Goal: Navigation & Orientation: Find specific page/section

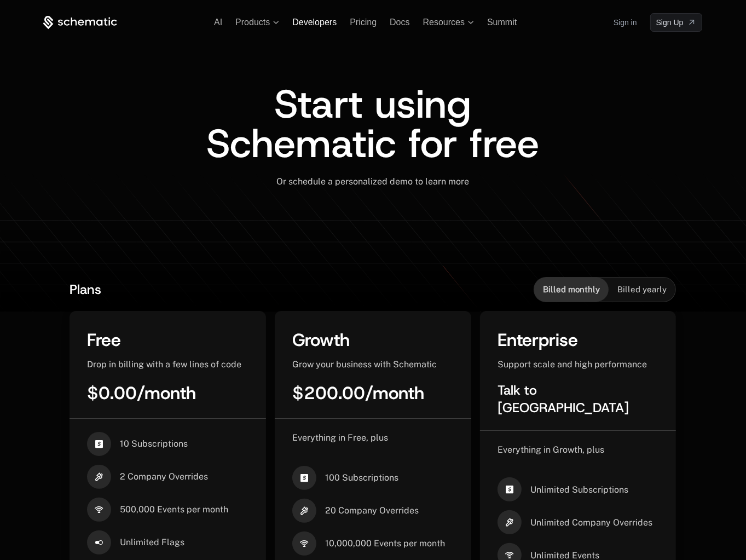
click at [314, 21] on span "Developers" at bounding box center [314, 22] width 44 height 9
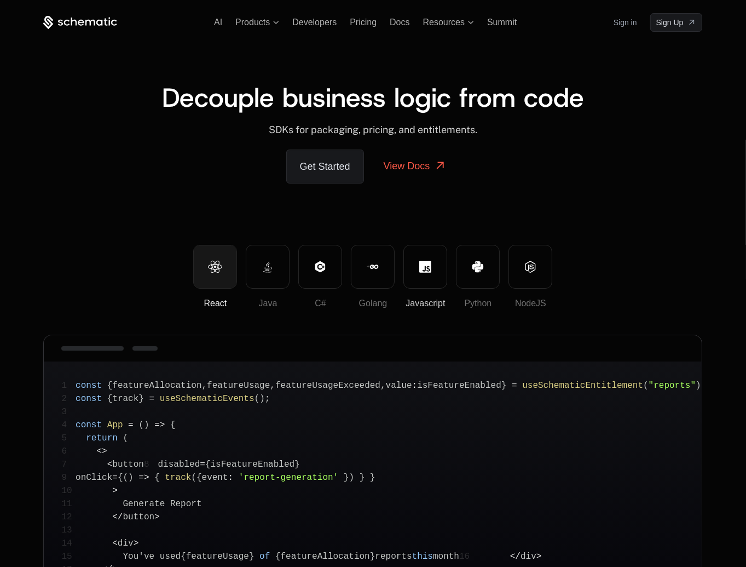
click at [426, 262] on icon at bounding box center [426, 267] width 12 height 12
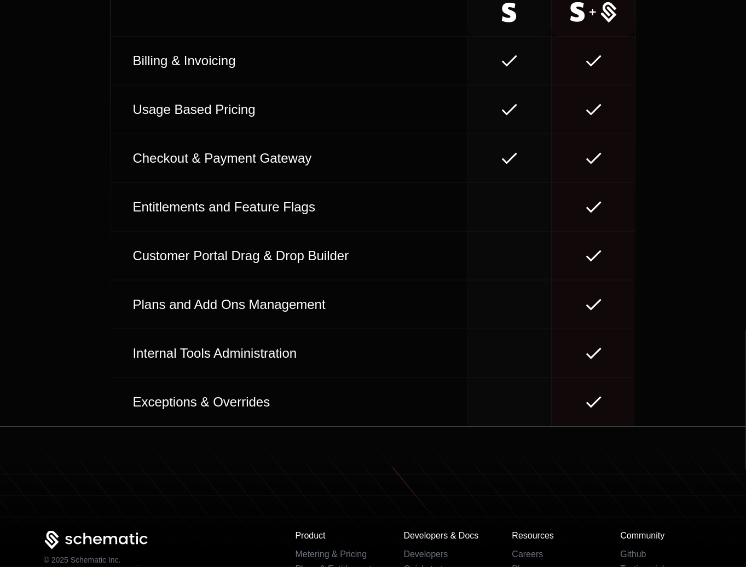
scroll to position [4849, 0]
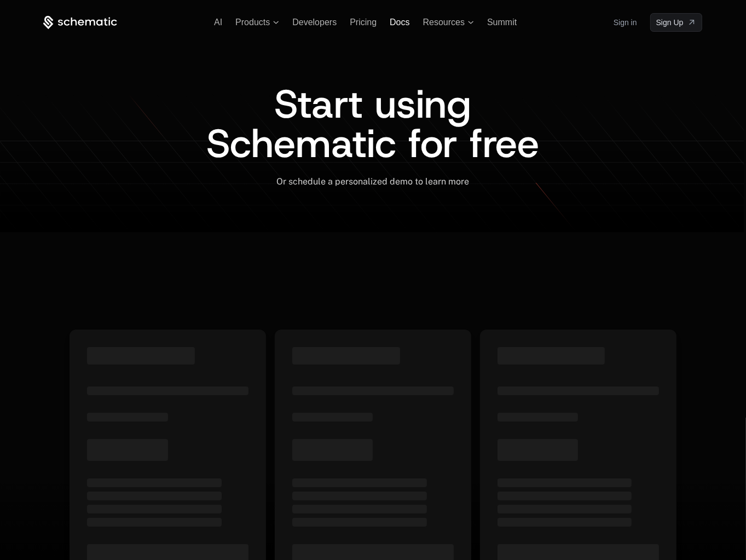
click at [395, 24] on span "Docs" at bounding box center [400, 22] width 20 height 9
